Goal: Transaction & Acquisition: Purchase product/service

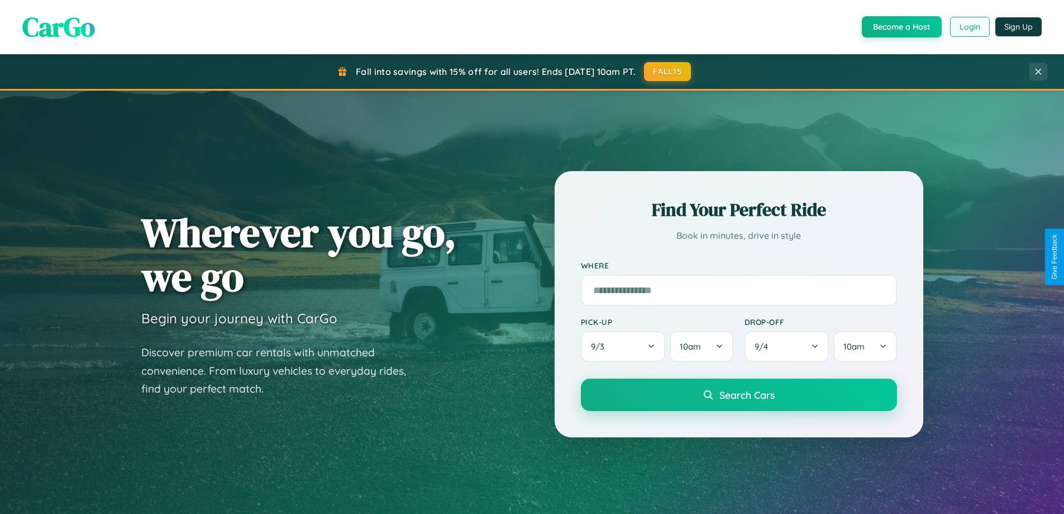
click at [969, 27] on button "Login" at bounding box center [970, 27] width 40 height 20
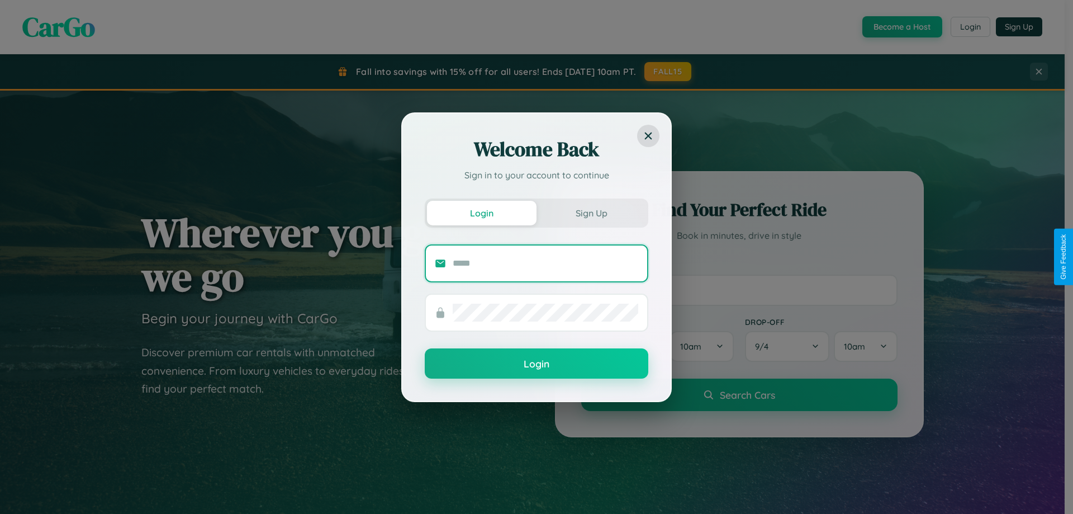
click at [545, 263] on input "text" at bounding box center [546, 263] width 186 height 18
type input "**********"
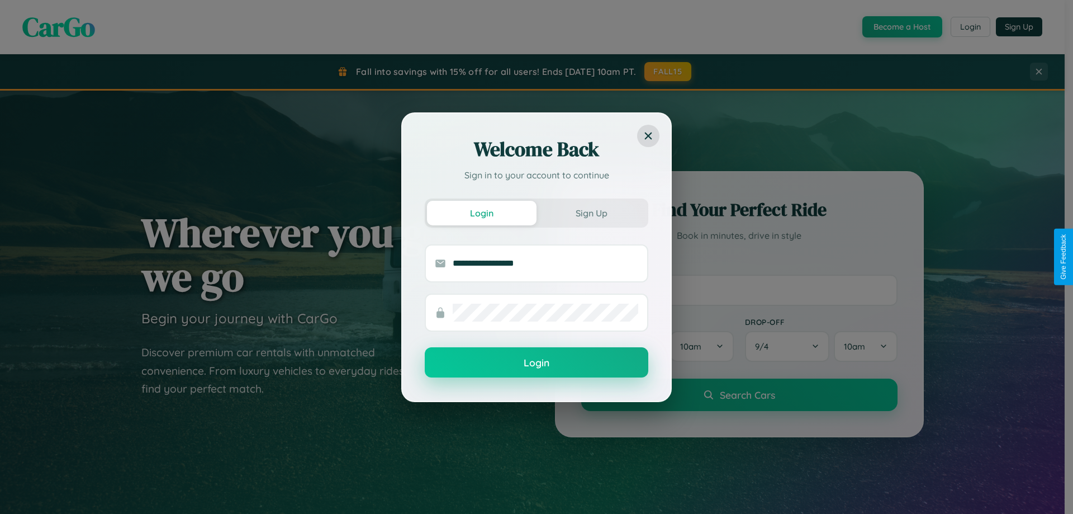
click at [536, 363] on button "Login" at bounding box center [537, 362] width 224 height 30
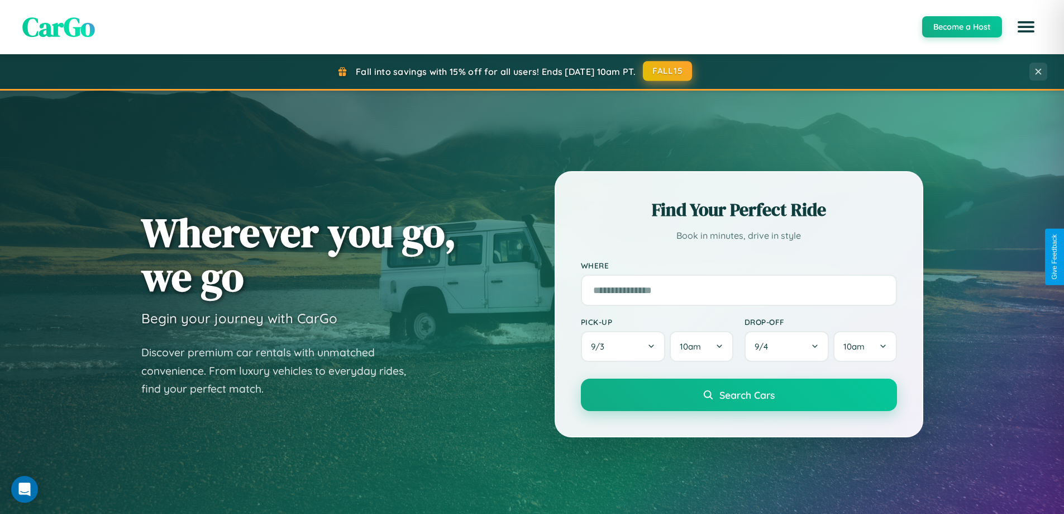
click at [668, 71] on button "FALL15" at bounding box center [667, 71] width 49 height 20
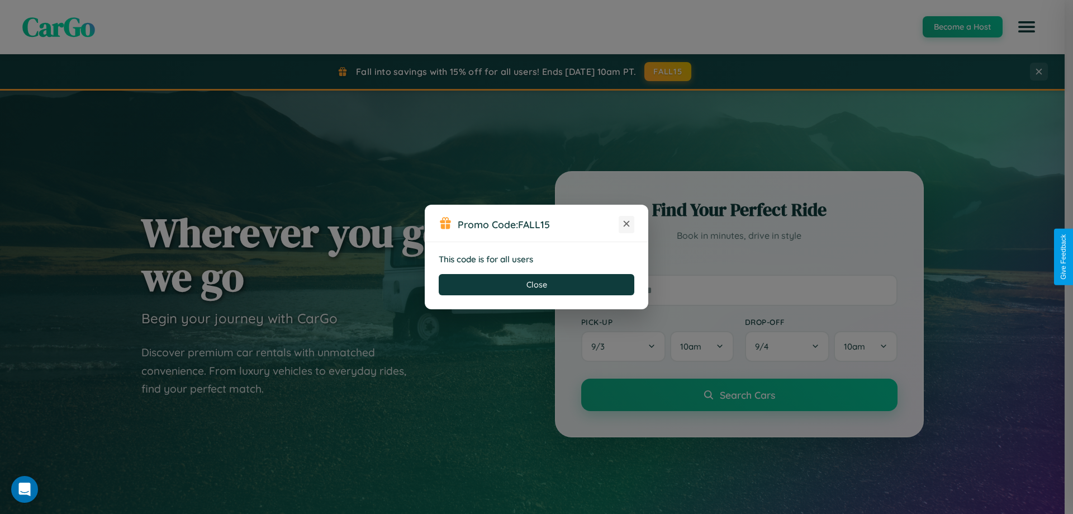
click at [626, 224] on icon at bounding box center [626, 223] width 11 height 11
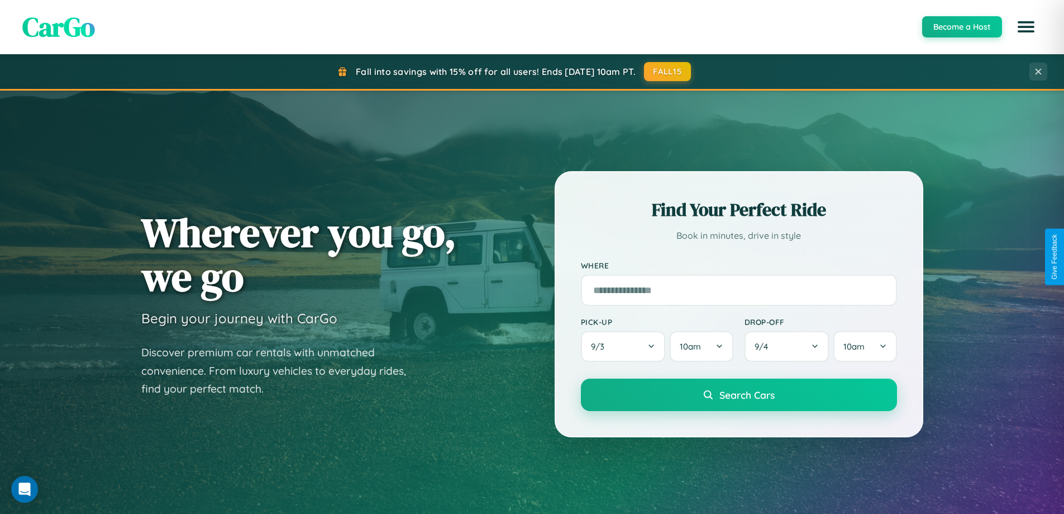
scroll to position [33, 0]
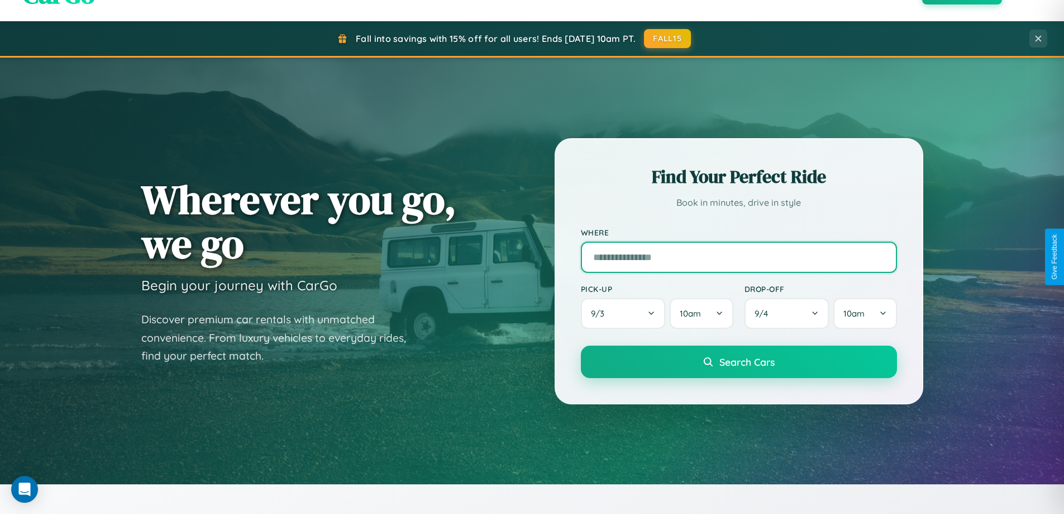
click at [739, 256] on input "text" at bounding box center [739, 256] width 316 height 31
type input "**********"
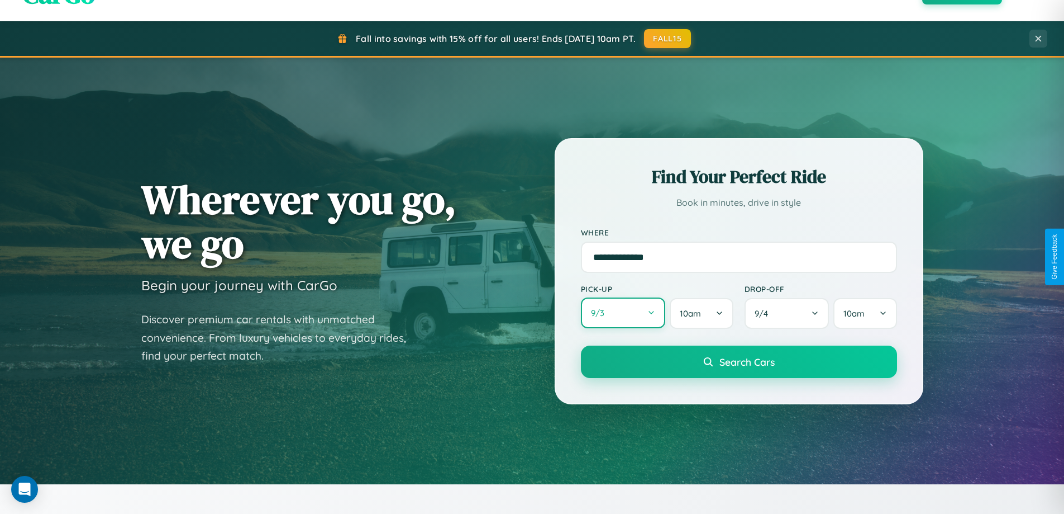
click at [623, 313] on button "9 / 3" at bounding box center [623, 312] width 85 height 31
select select "*"
select select "****"
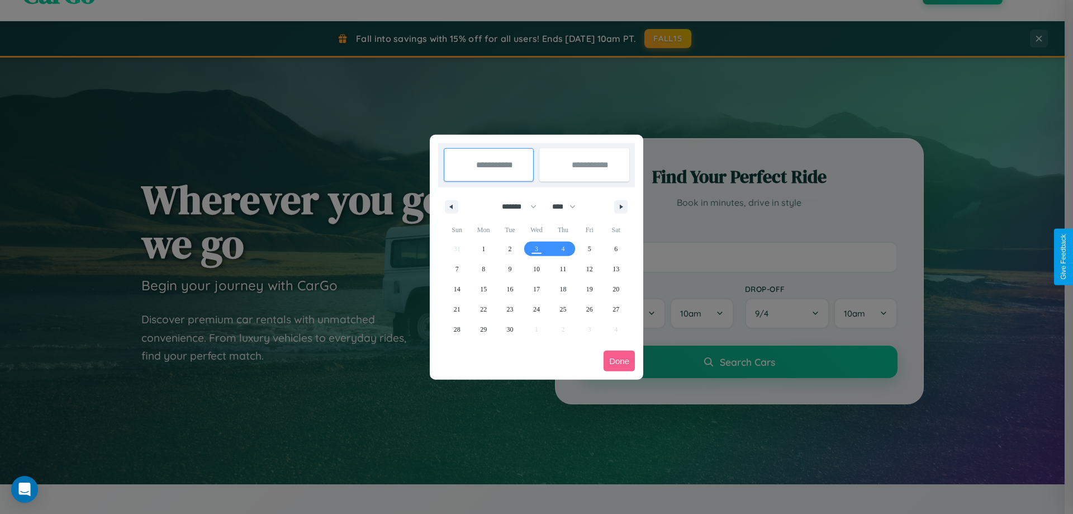
click at [514, 206] on select "******* ******** ***** ***** *** **** **** ****** ********* ******* ******** **…" at bounding box center [516, 206] width 47 height 18
select select "*"
click at [510, 288] on span "14" at bounding box center [510, 289] width 7 height 20
type input "**********"
click at [589, 308] on span "24" at bounding box center [589, 309] width 7 height 20
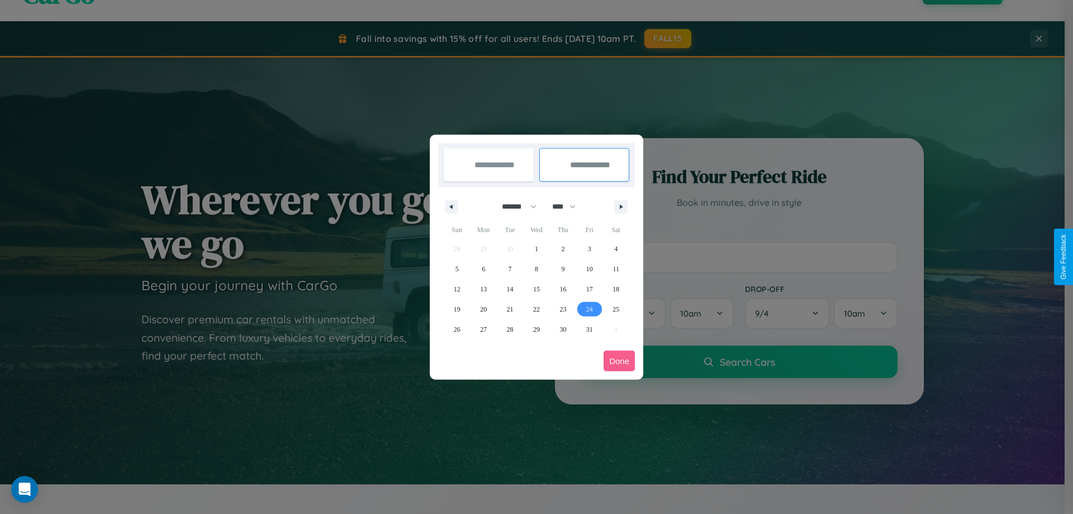
type input "**********"
click at [619, 360] on button "Done" at bounding box center [618, 360] width 31 height 21
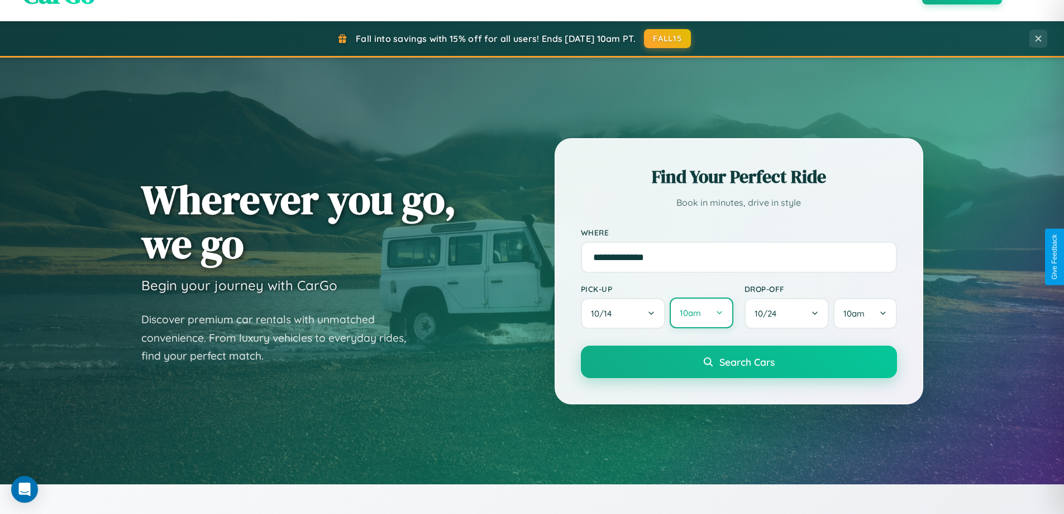
click at [701, 313] on button "10am" at bounding box center [701, 312] width 63 height 31
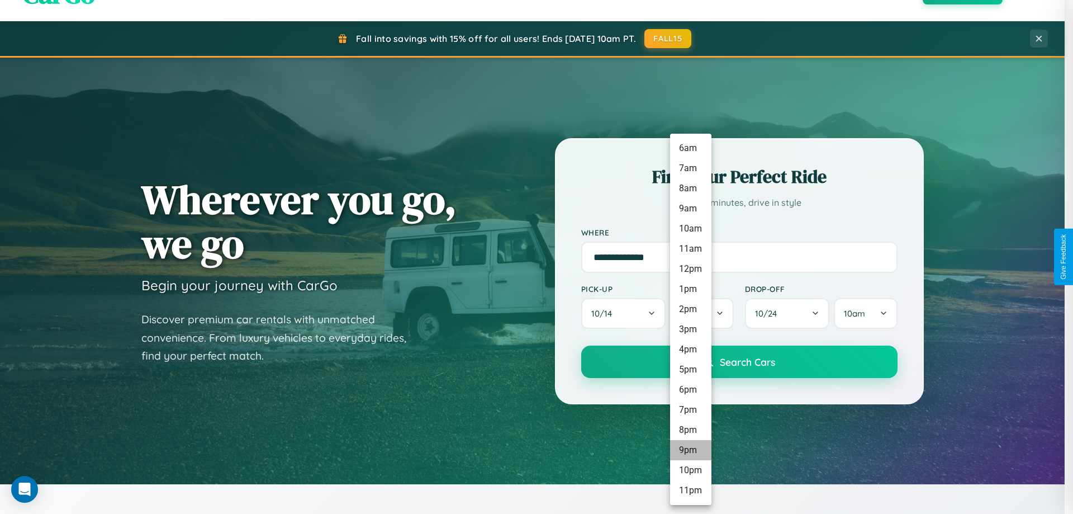
click at [690, 450] on li "9pm" at bounding box center [690, 450] width 41 height 20
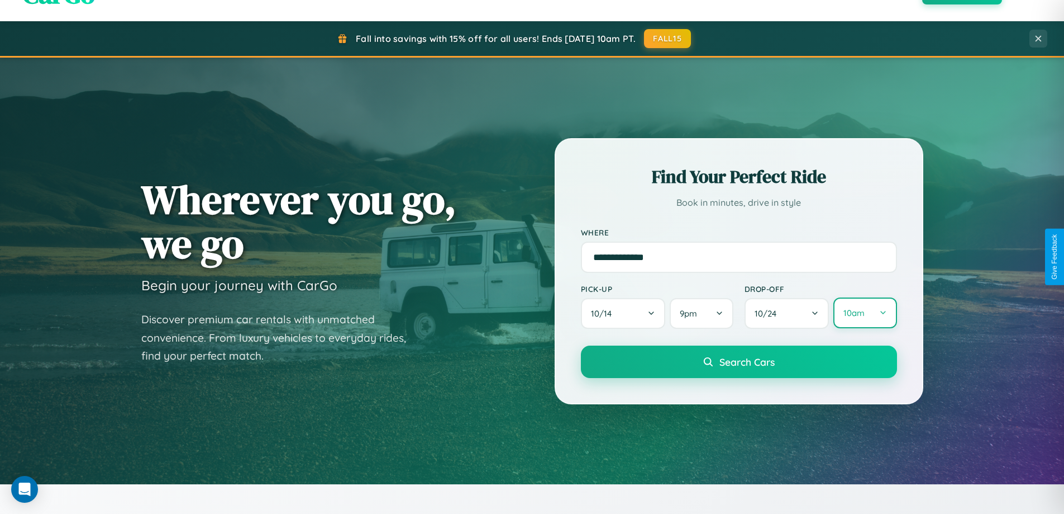
click at [865, 313] on button "10am" at bounding box center [865, 312] width 63 height 31
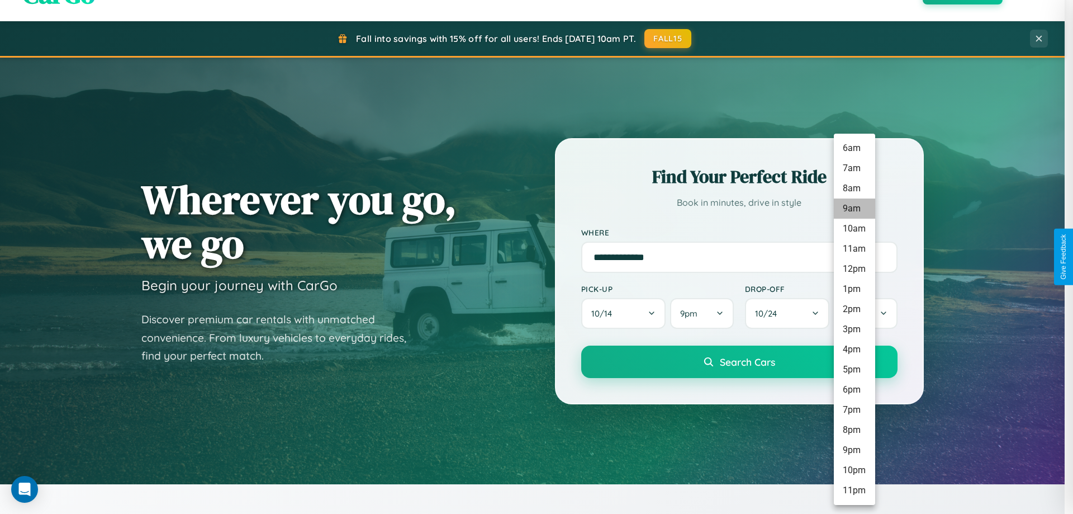
click at [854, 208] on li "9am" at bounding box center [854, 208] width 41 height 20
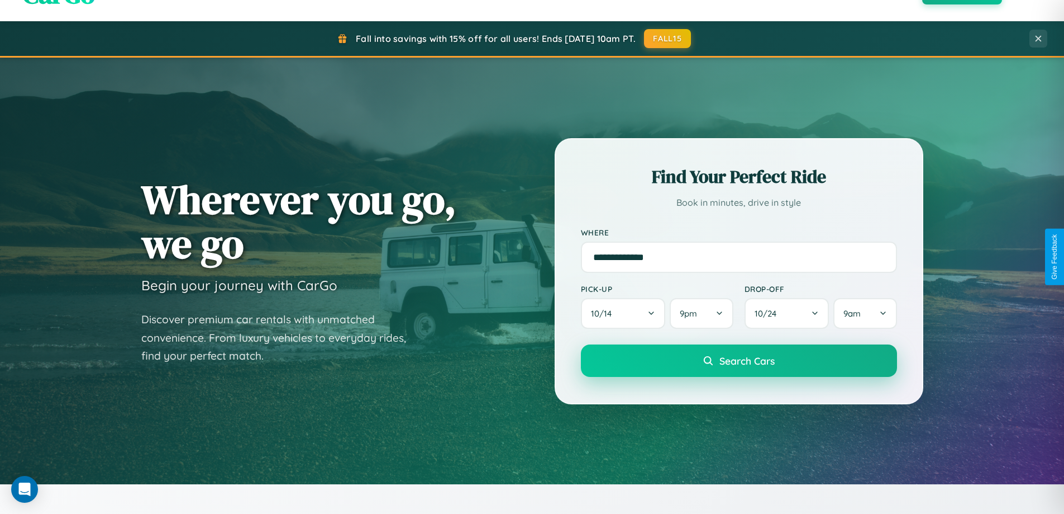
click at [739, 362] on span "Search Cars" at bounding box center [747, 360] width 55 height 12
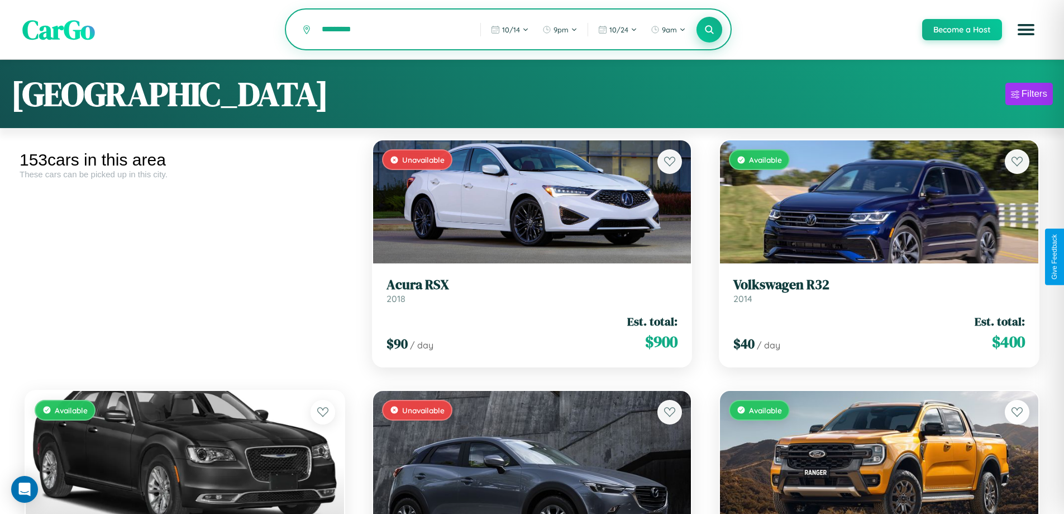
type input "*********"
click at [709, 30] on icon at bounding box center [710, 29] width 11 height 11
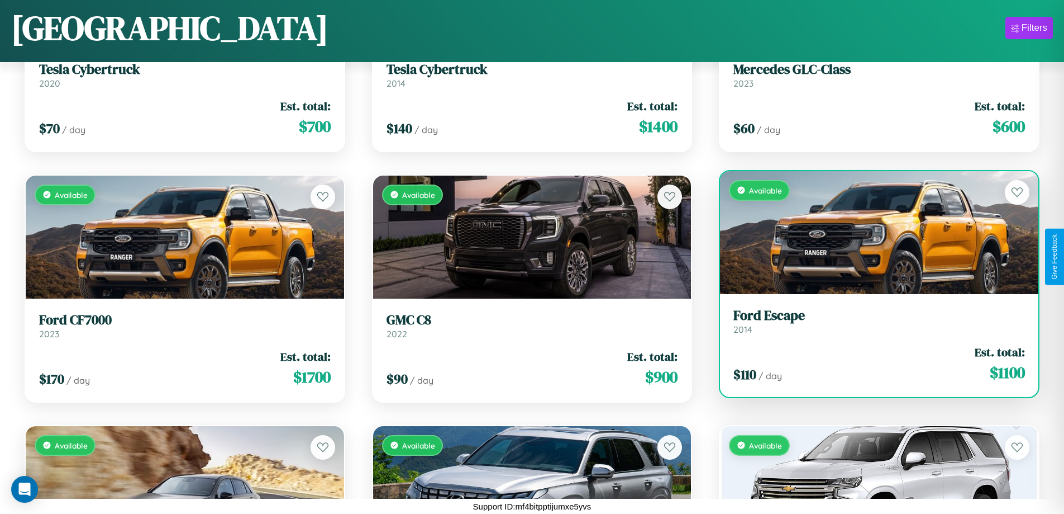
scroll to position [7413, 0]
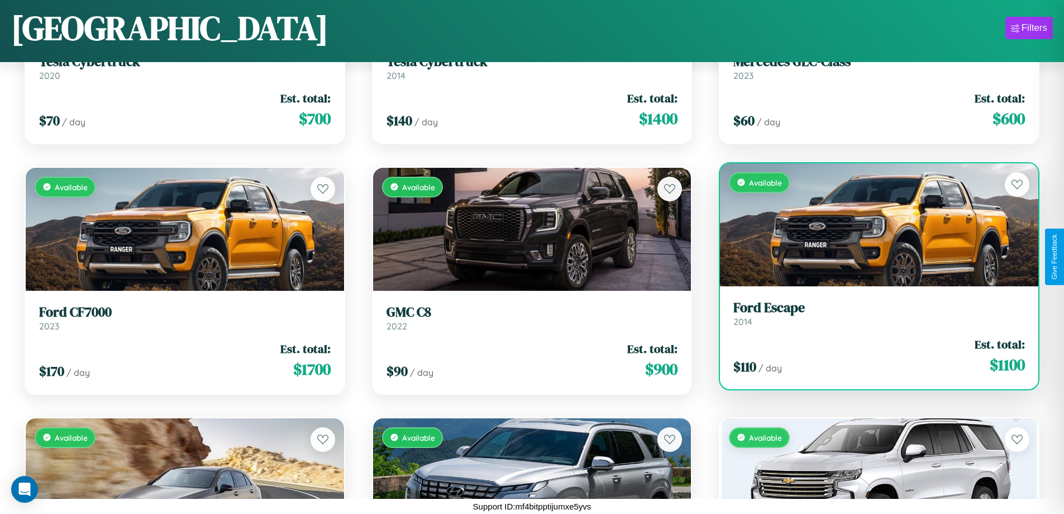
click at [872, 313] on h3 "Ford Escape" at bounding box center [880, 308] width 292 height 16
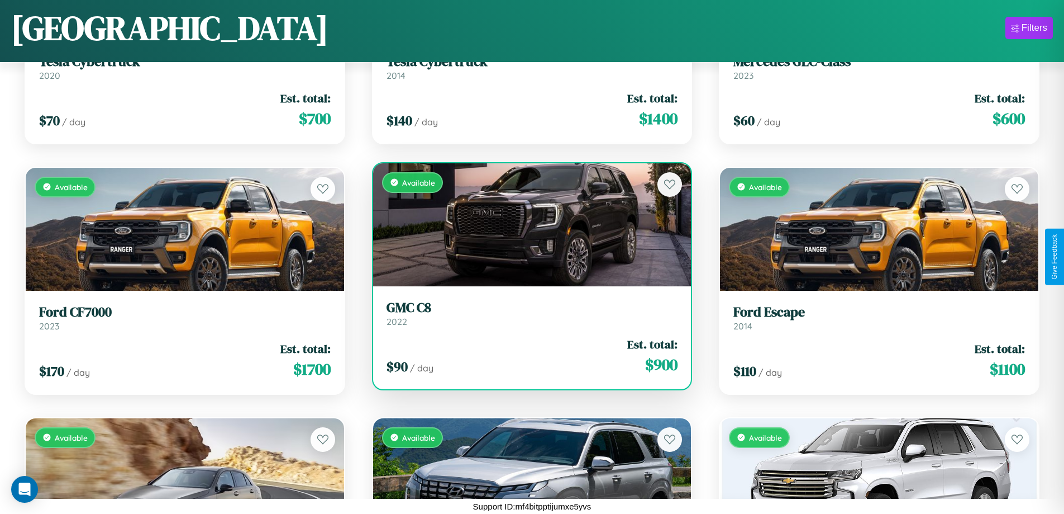
scroll to position [8414, 0]
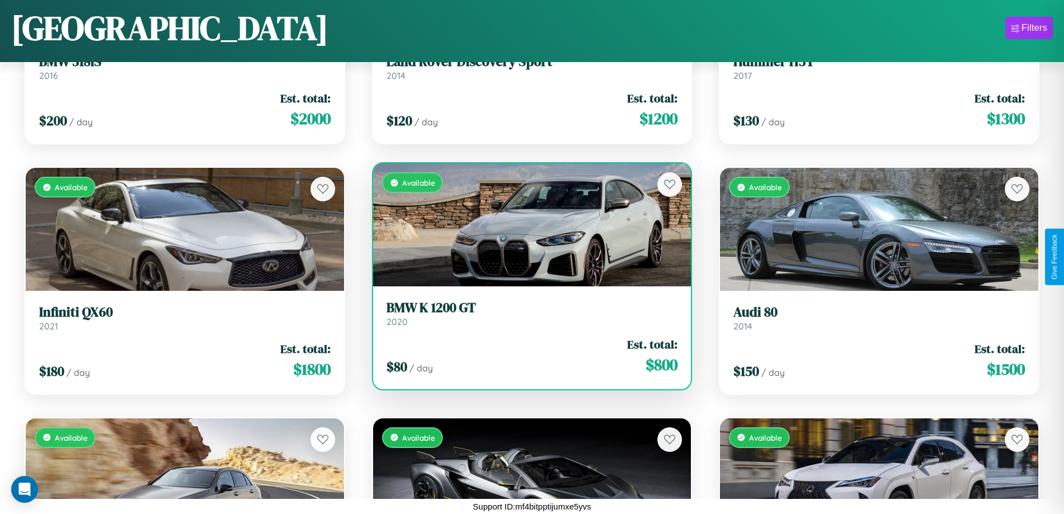
click at [527, 313] on h3 "BMW K 1200 GT" at bounding box center [533, 308] width 292 height 16
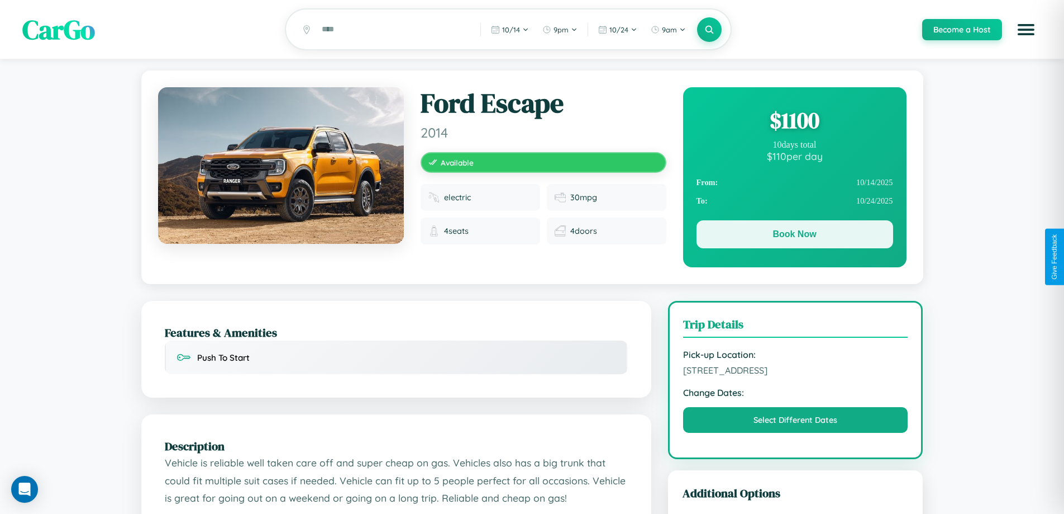
click at [795, 236] on button "Book Now" at bounding box center [795, 234] width 197 height 28
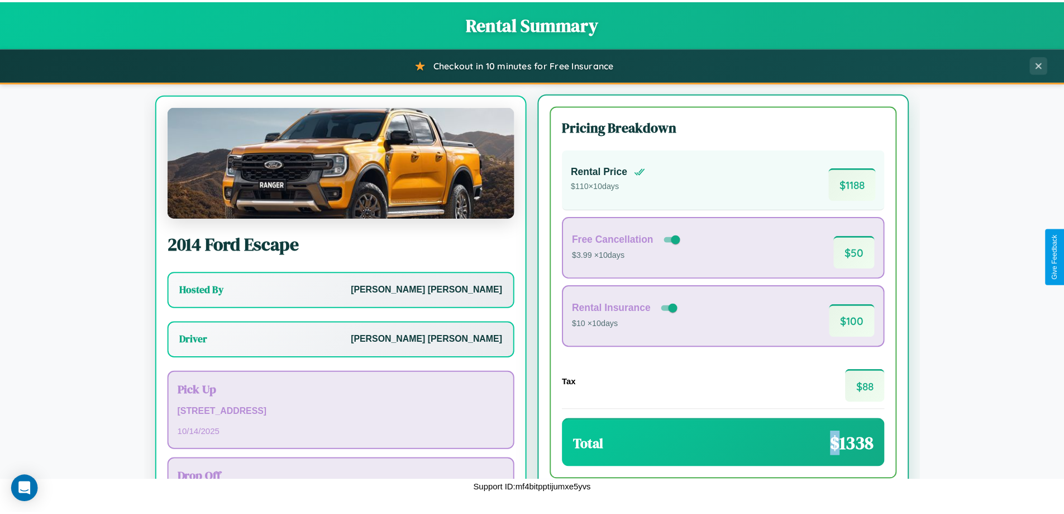
scroll to position [52, 0]
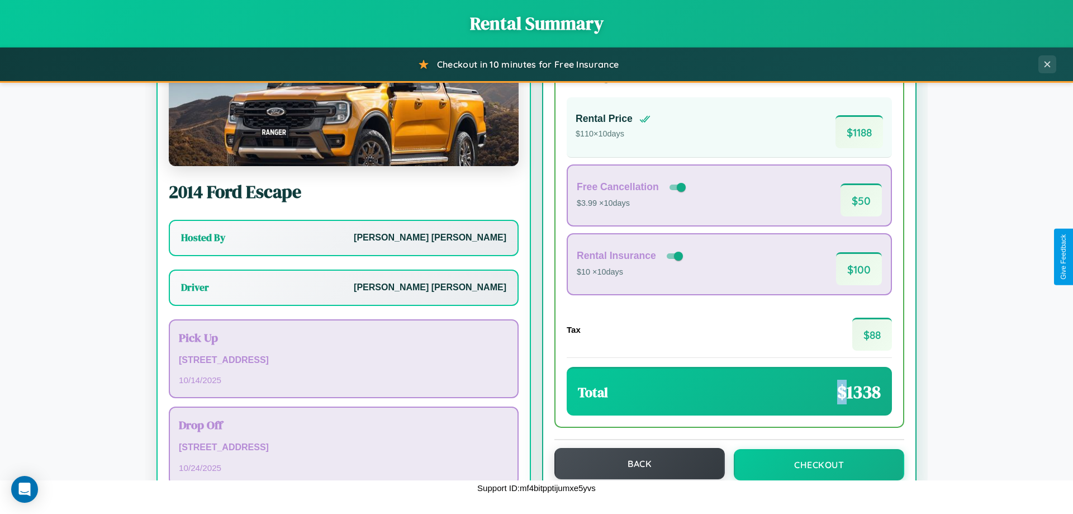
click at [634, 463] on button "Back" at bounding box center [639, 463] width 170 height 31
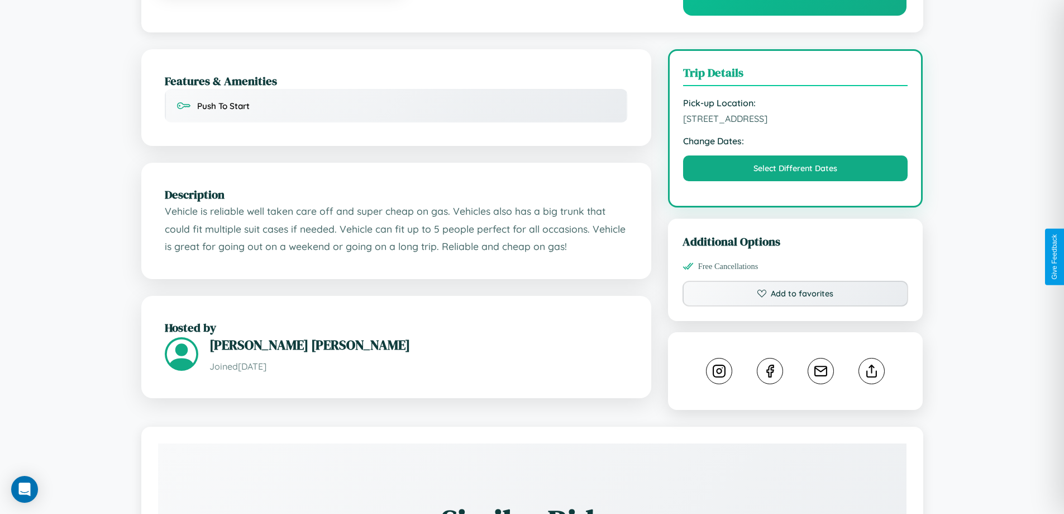
scroll to position [290, 0]
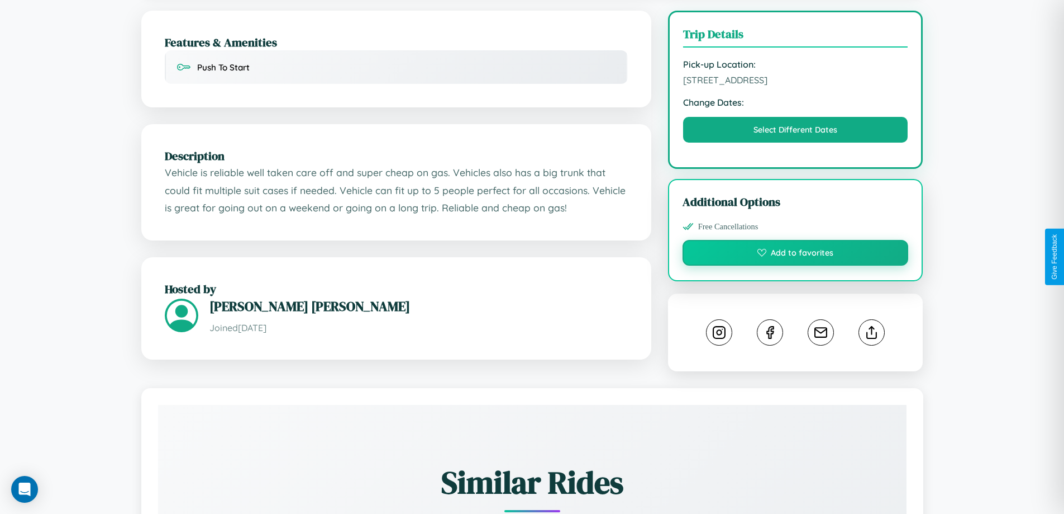
click at [796, 254] on button "Add to favorites" at bounding box center [796, 253] width 226 height 26
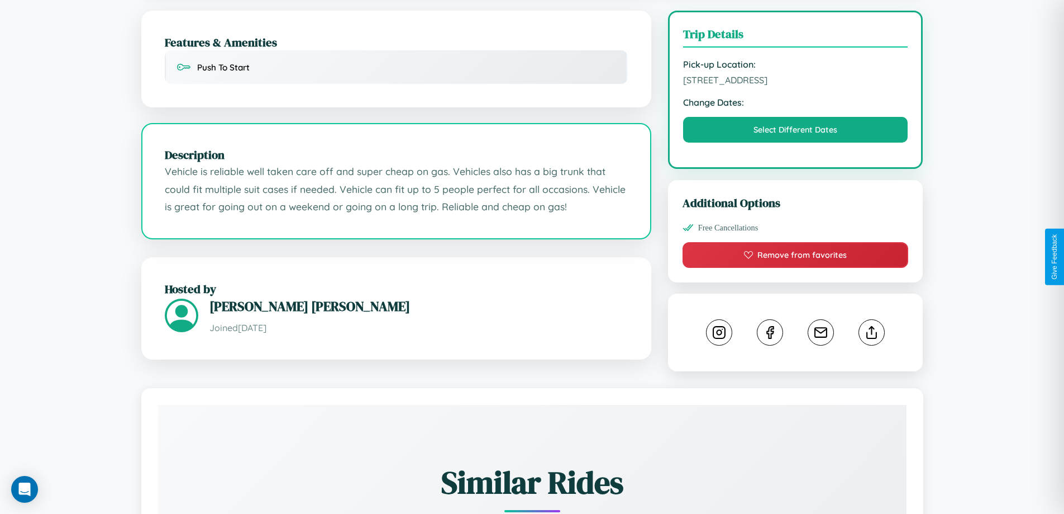
scroll to position [367, 0]
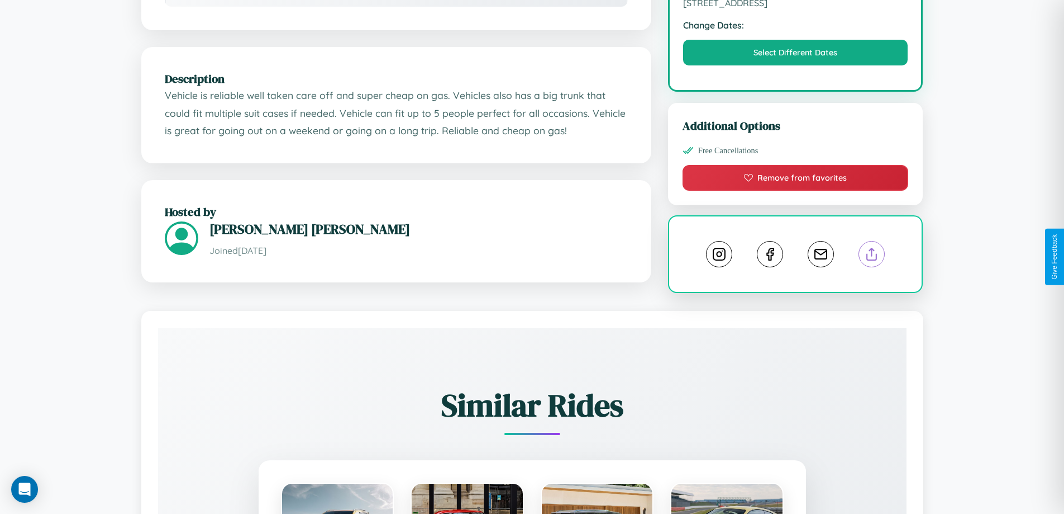
click at [872, 256] on line at bounding box center [872, 252] width 0 height 8
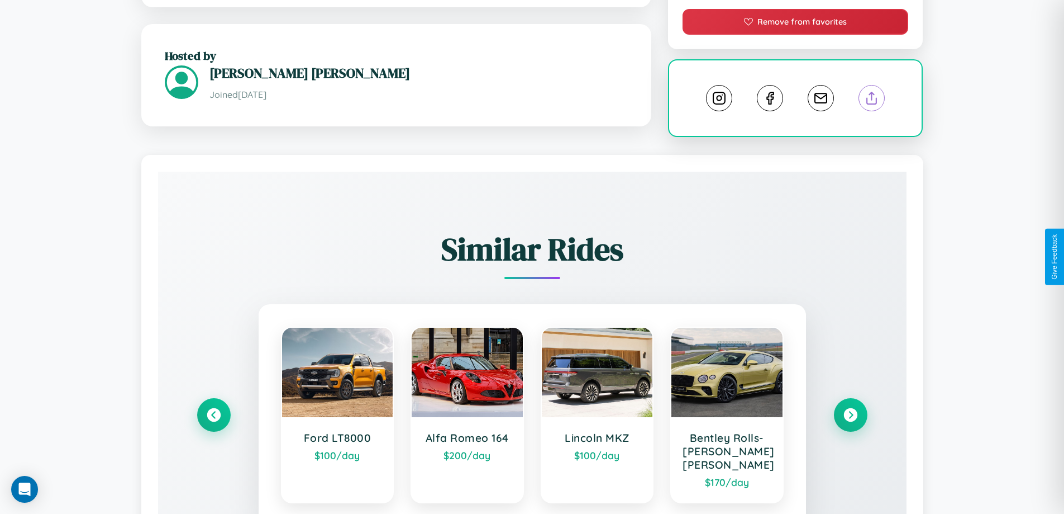
scroll to position [635, 0]
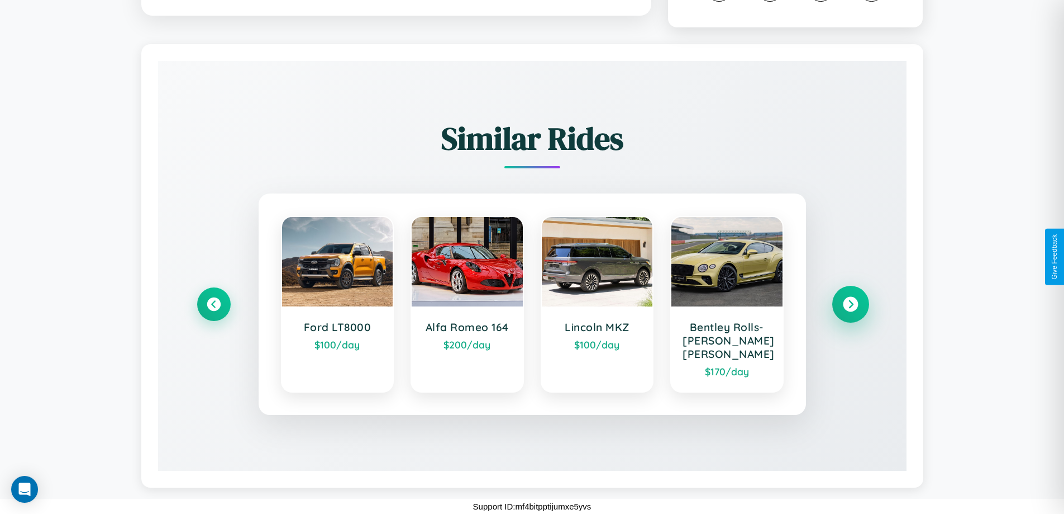
click at [850, 304] on icon at bounding box center [850, 304] width 15 height 15
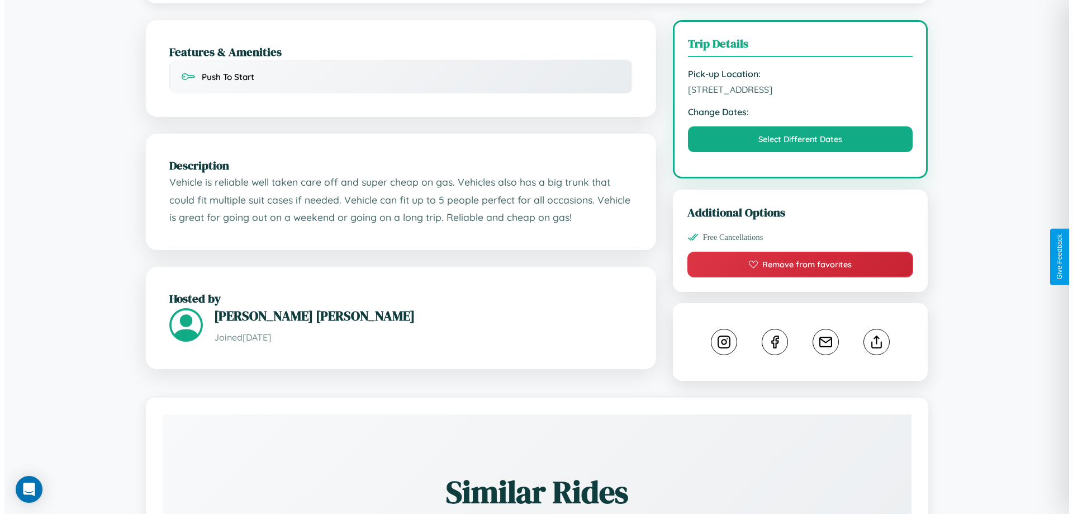
scroll to position [0, 0]
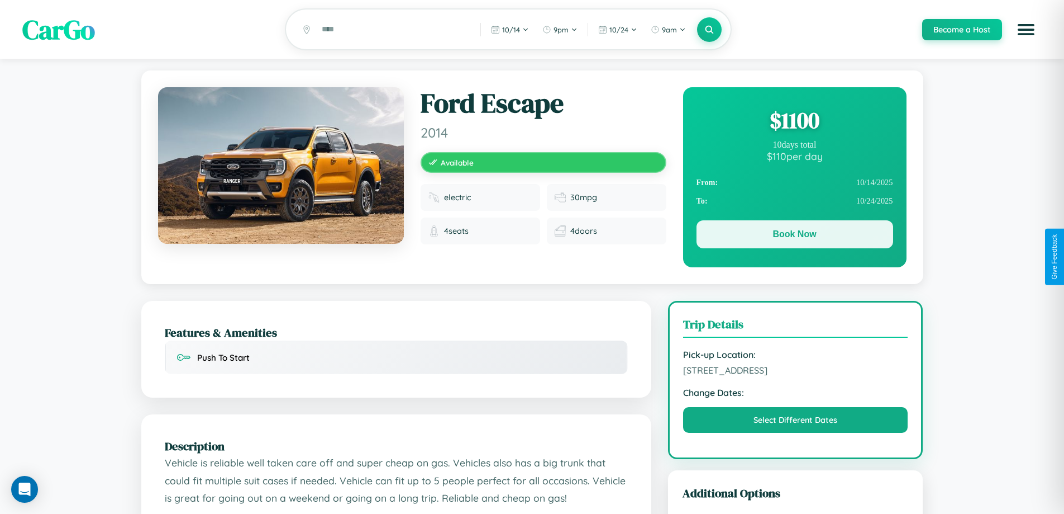
click at [795, 236] on button "Book Now" at bounding box center [795, 234] width 197 height 28
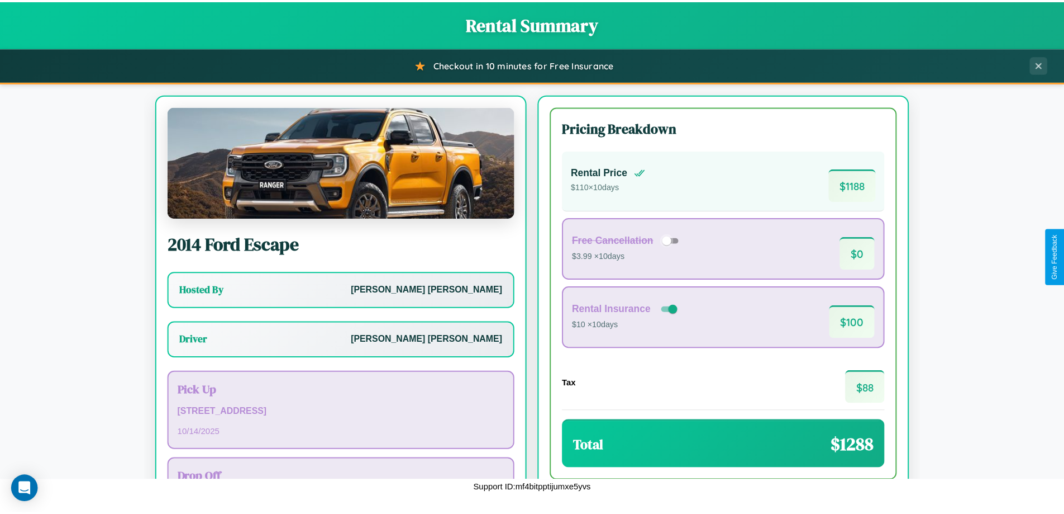
scroll to position [80, 0]
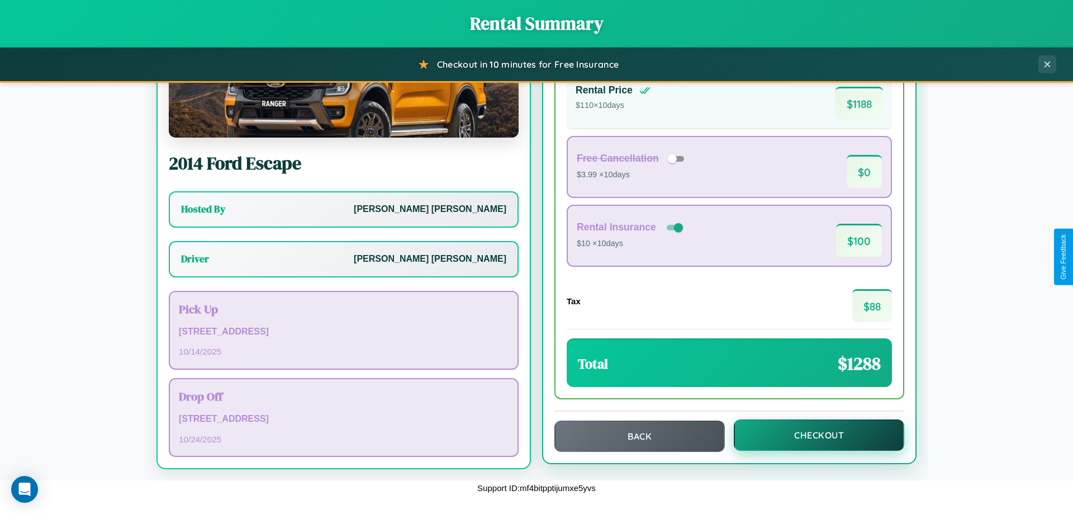
click at [811, 436] on button "Checkout" at bounding box center [819, 434] width 170 height 31
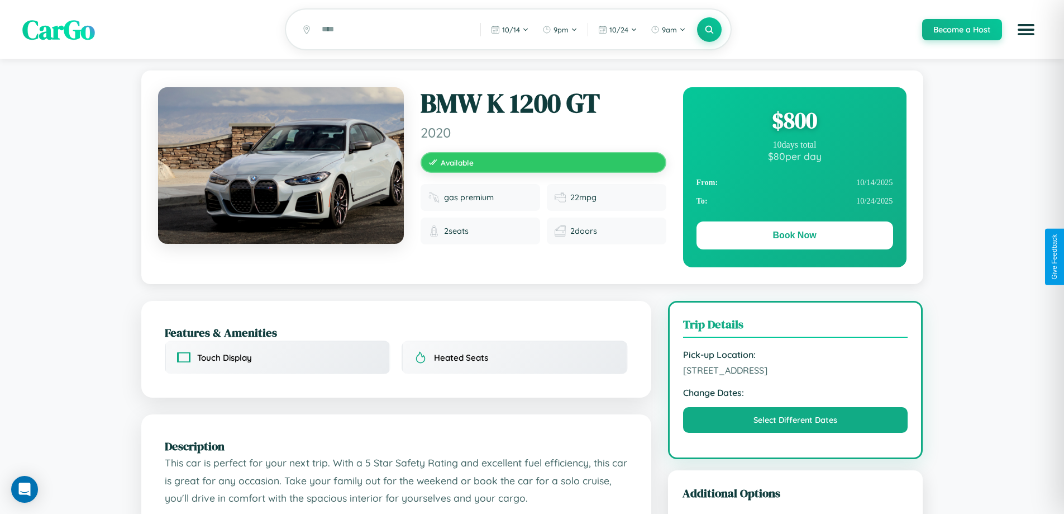
click at [795, 122] on div "$ 800" at bounding box center [795, 120] width 197 height 30
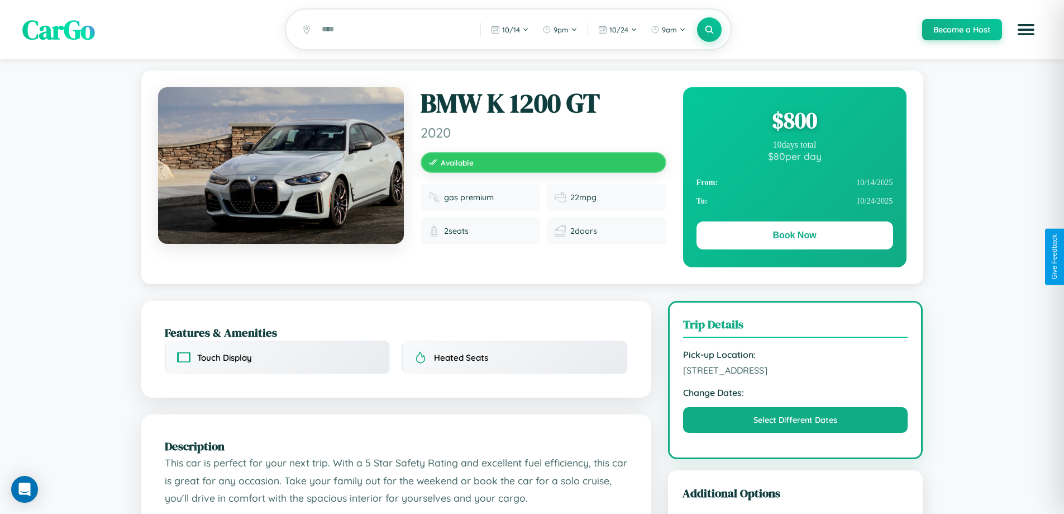
click at [795, 122] on div "$ 800" at bounding box center [795, 120] width 197 height 30
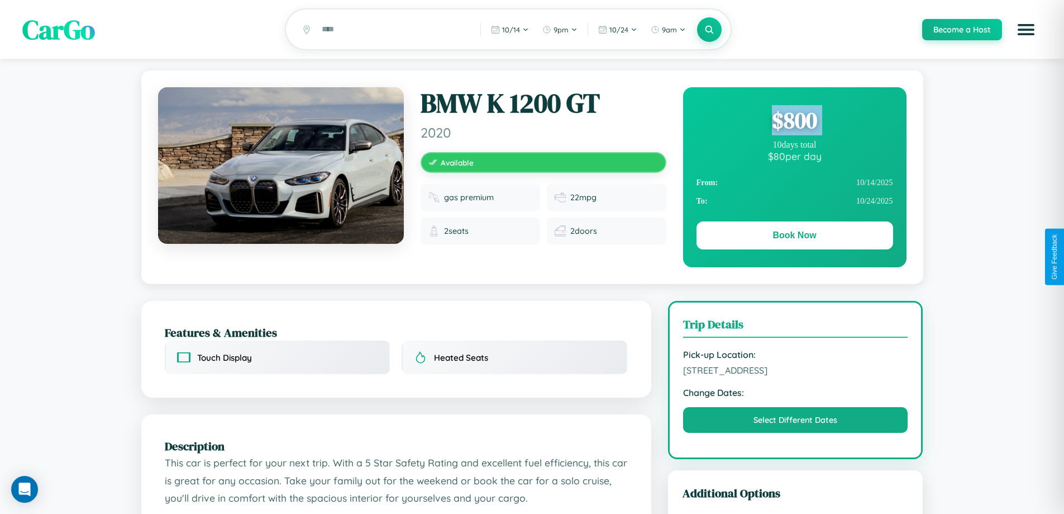
click at [795, 122] on div "$ 800" at bounding box center [795, 120] width 197 height 30
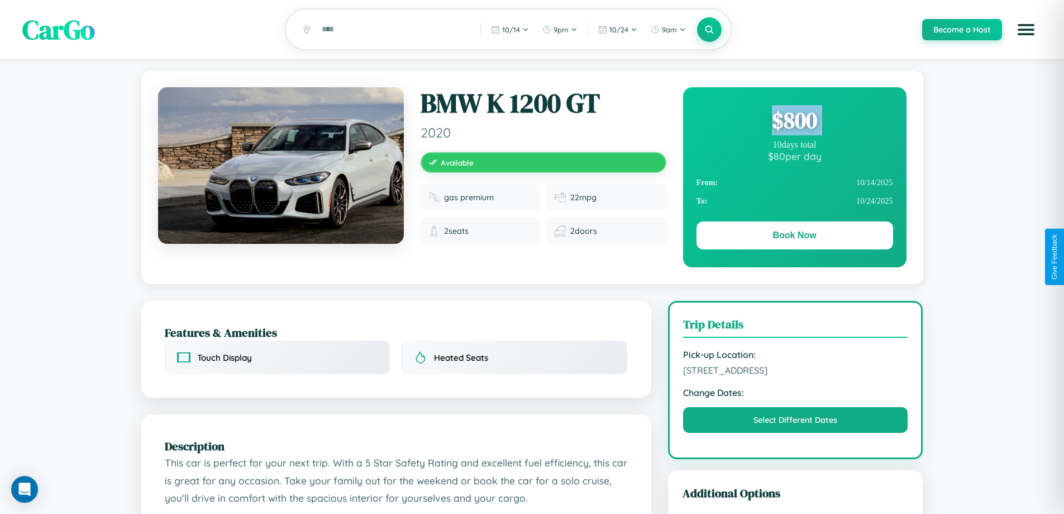
click at [795, 122] on div "$ 800" at bounding box center [795, 120] width 197 height 30
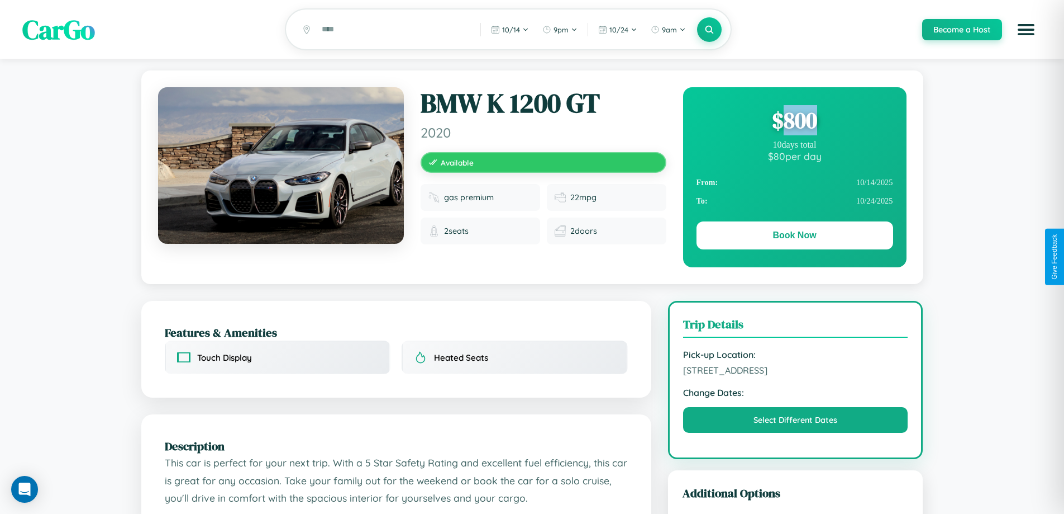
click at [795, 122] on div "$ 800" at bounding box center [795, 120] width 197 height 30
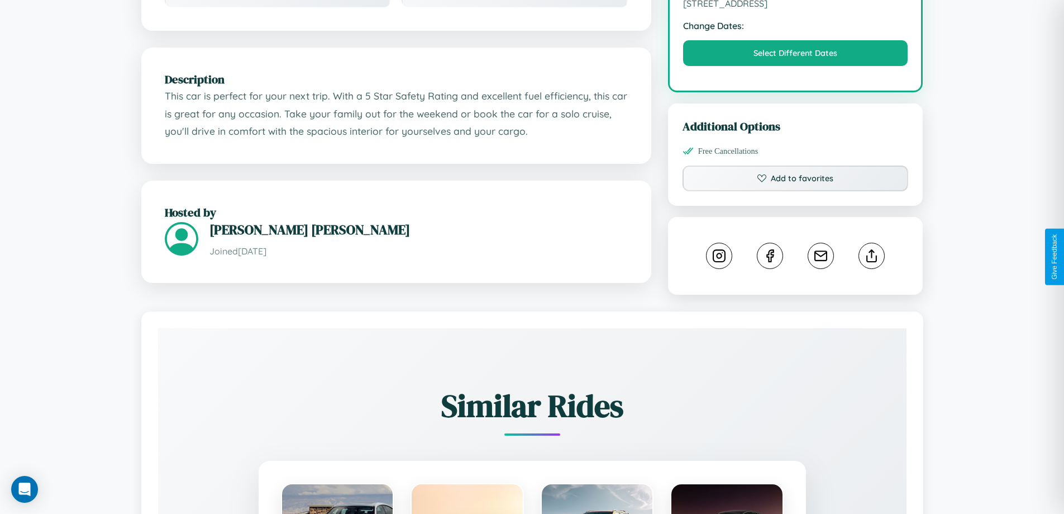
scroll to position [367, 0]
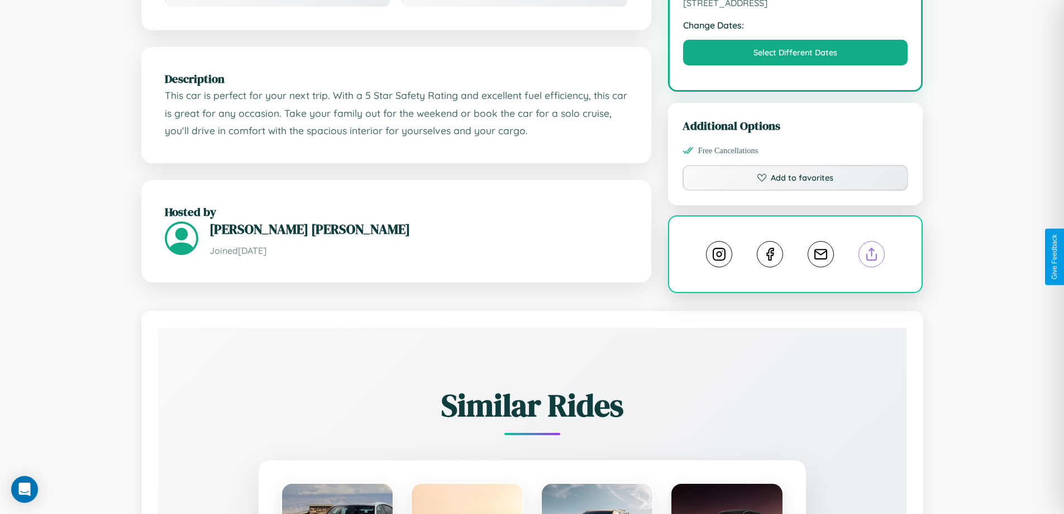
click at [872, 255] on line at bounding box center [872, 252] width 0 height 8
